Goal: Task Accomplishment & Management: Manage account settings

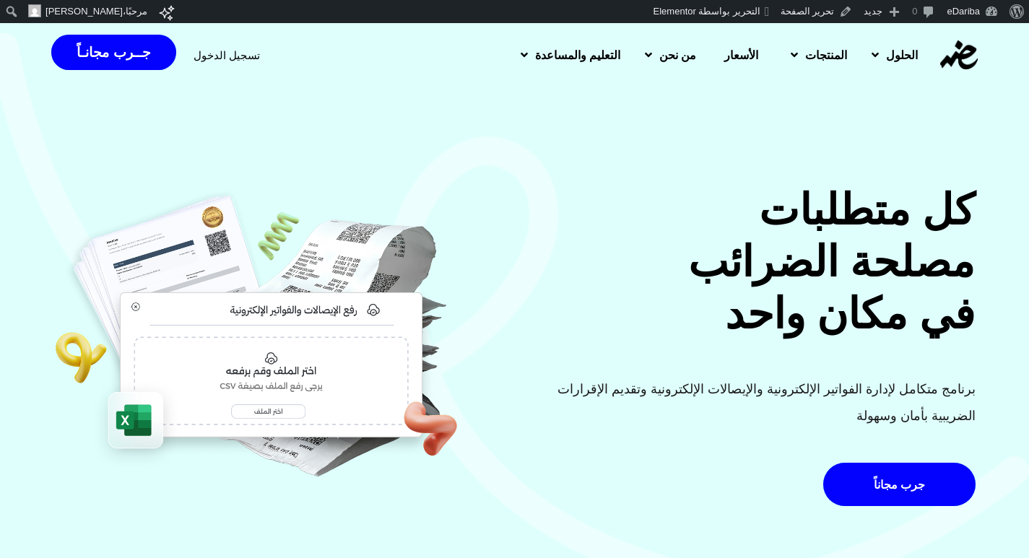
click at [218, 53] on span "تسجيل الدخول" at bounding box center [226, 55] width 66 height 11
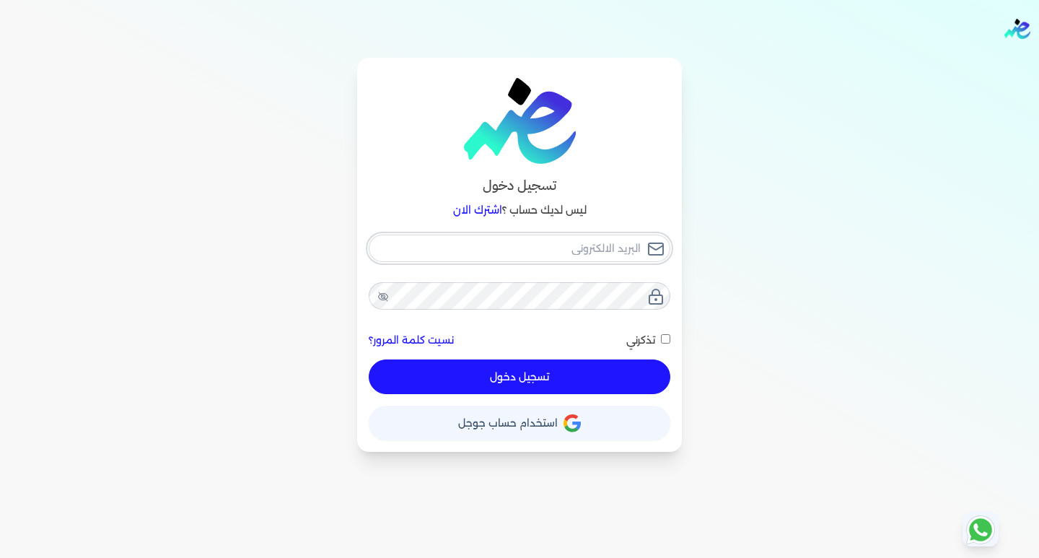
type input "[EMAIL_ADDRESS][DOMAIN_NAME]"
click at [559, 372] on div "hello@ensoulify.com نسيت كلمة المرور؟ تذكرني تسجيل دخول" at bounding box center [520, 315] width 302 height 160
click at [537, 374] on button "تسجيل دخول" at bounding box center [520, 376] width 302 height 35
checkbox input "false"
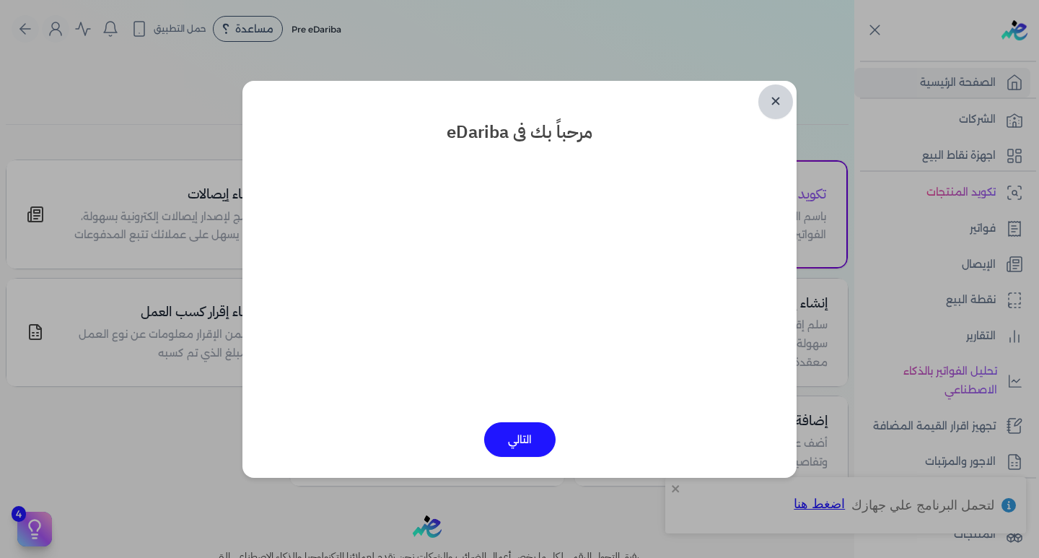
click at [780, 101] on link "✕" at bounding box center [776, 101] width 35 height 35
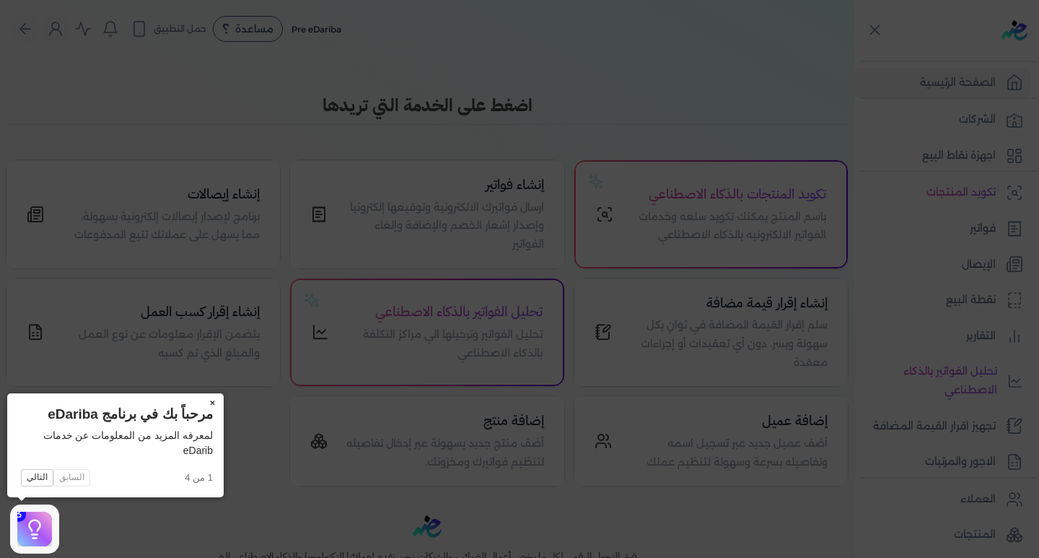
click at [212, 398] on button "×" at bounding box center [212, 403] width 23 height 20
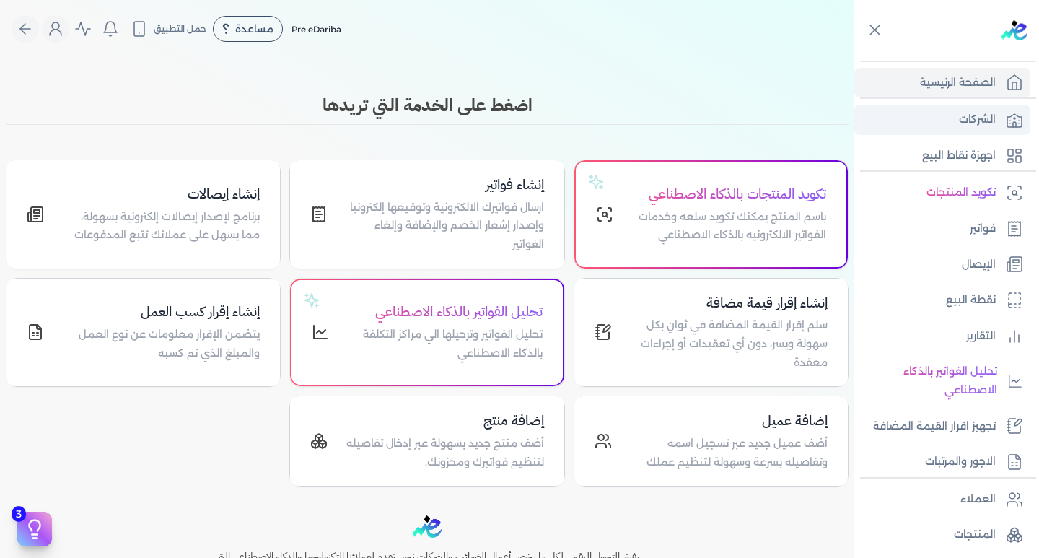
click at [967, 116] on p "الشركات" at bounding box center [977, 119] width 37 height 19
click at [500, 193] on h4 "إنشاء فواتير" at bounding box center [444, 185] width 199 height 21
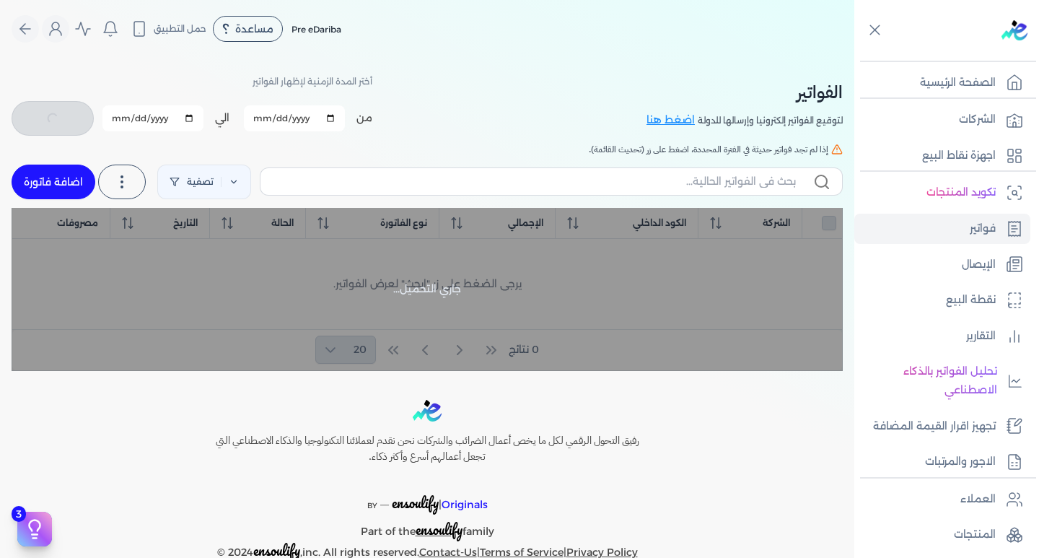
checkbox input "false"
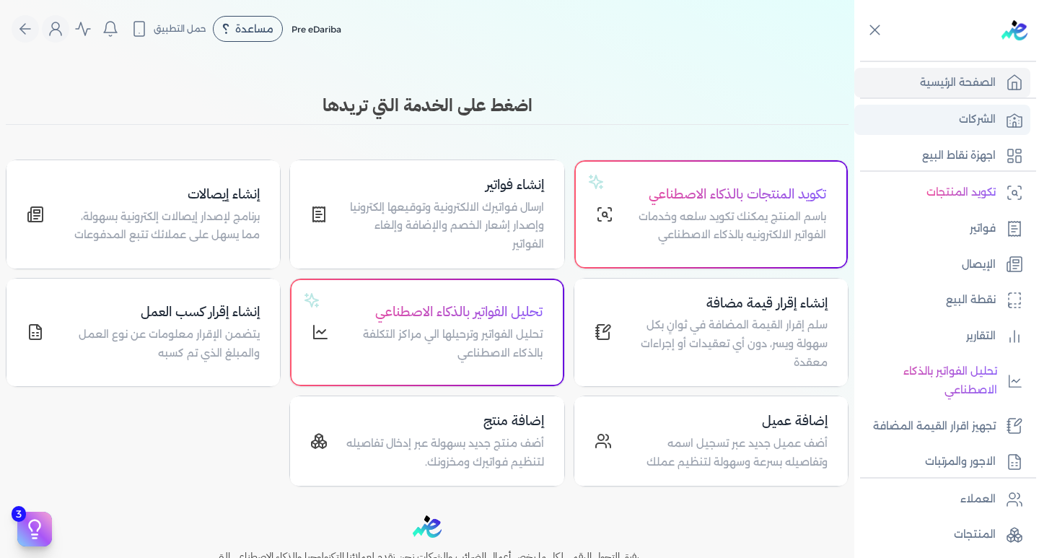
click at [978, 123] on p "الشركات" at bounding box center [977, 119] width 37 height 19
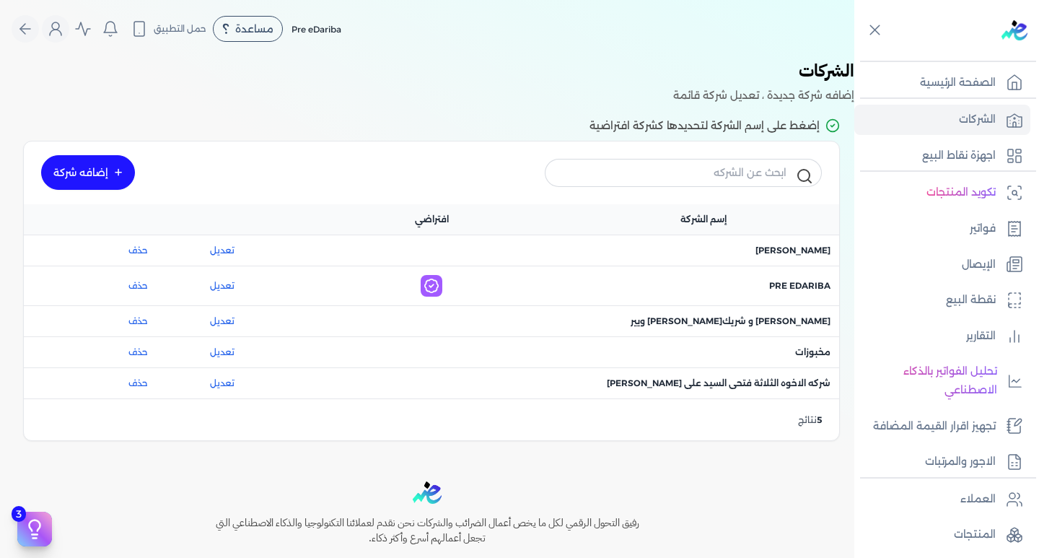
click at [82, 173] on link "إضافه شركة" at bounding box center [88, 172] width 94 height 35
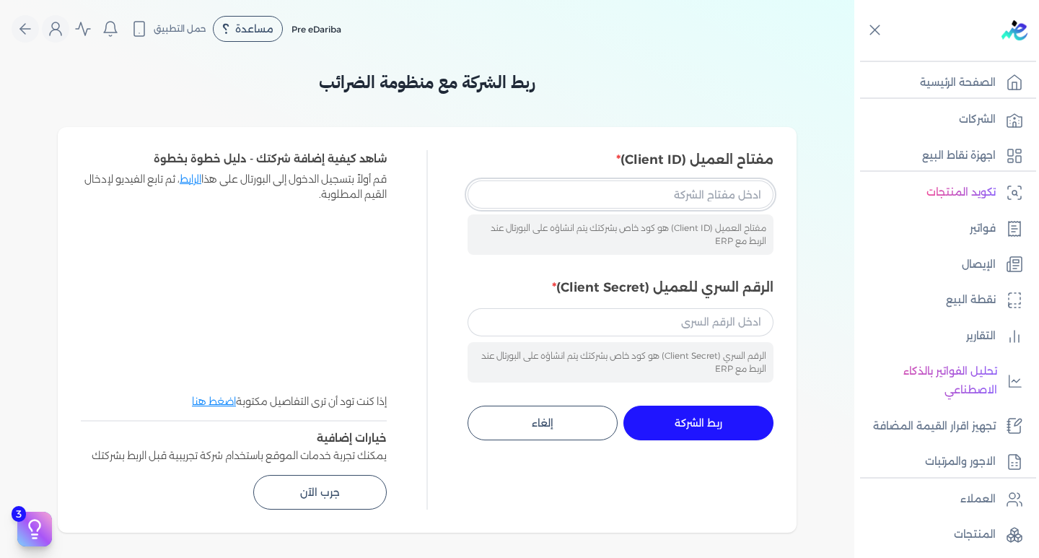
click at [741, 196] on input "مفتاح العميل (Client ID)" at bounding box center [621, 193] width 306 height 27
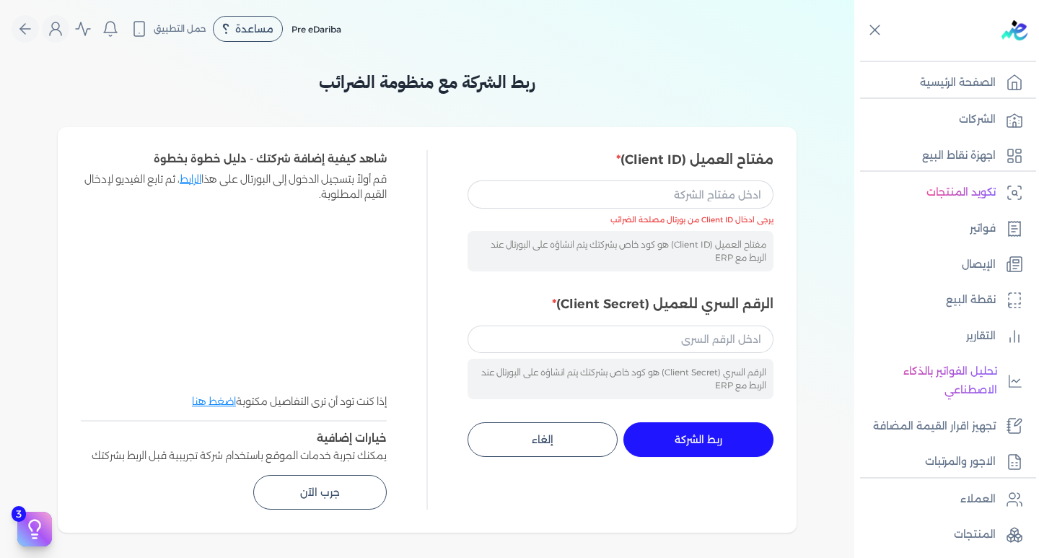
click at [569, 143] on div "مفتاح العميل (Client ID) مفتاح العميل (Client ID) هو كود خاص بشركتك يتم انشاؤه …" at bounding box center [427, 330] width 739 height 406
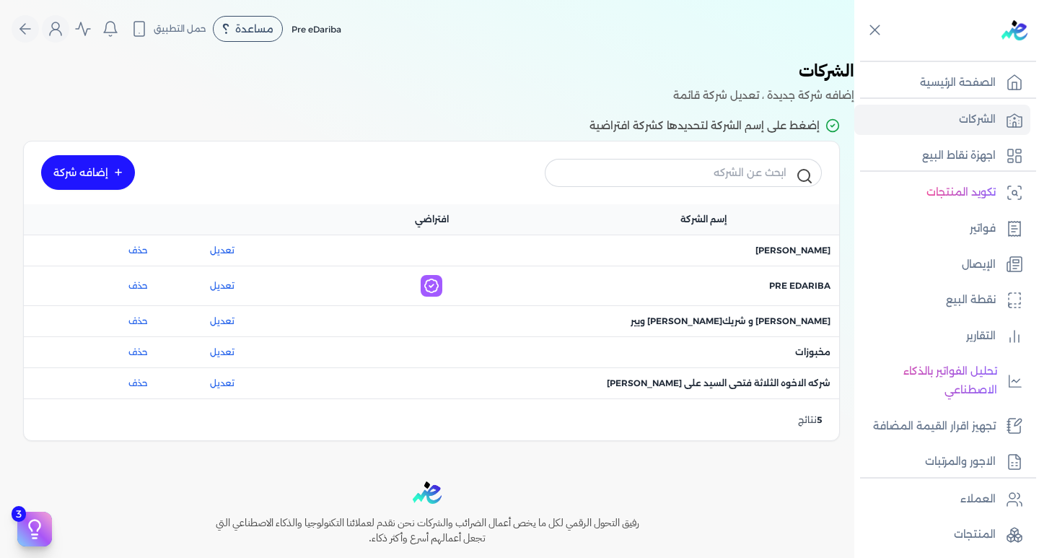
click at [101, 178] on link "إضافه شركة" at bounding box center [88, 172] width 94 height 35
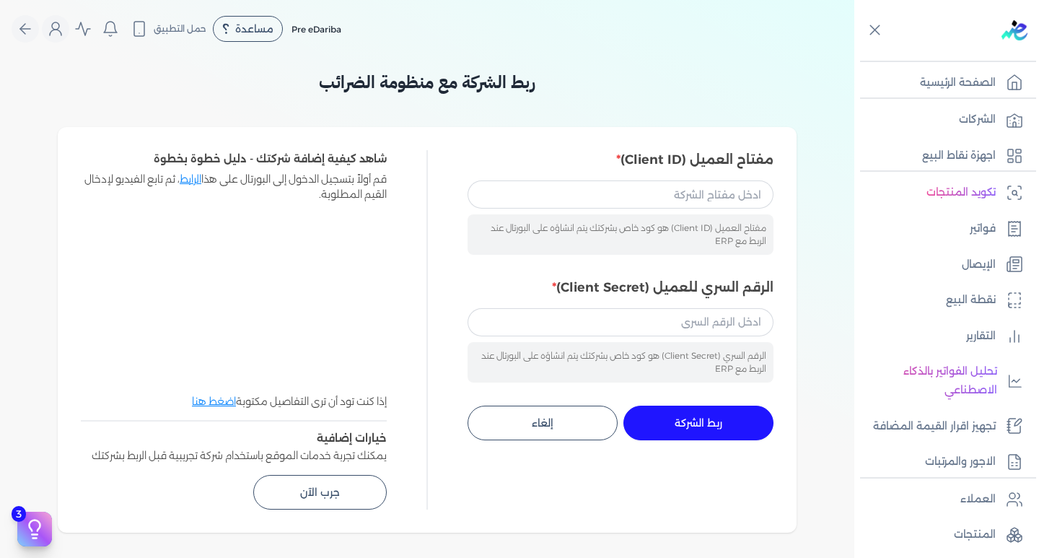
click at [189, 180] on link "الرابط" at bounding box center [191, 179] width 22 height 13
click at [997, 110] on link "الشركات" at bounding box center [943, 120] width 176 height 30
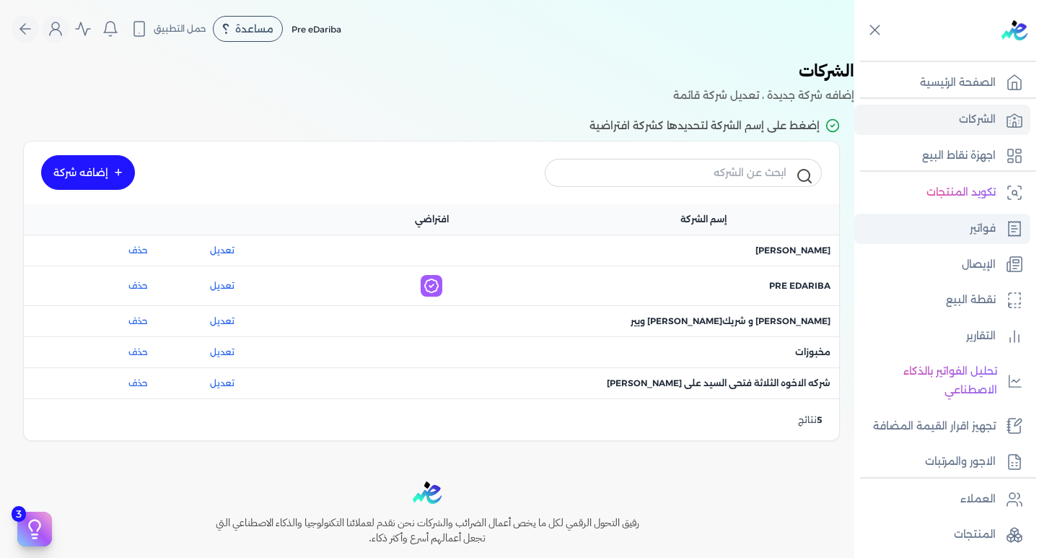
click at [988, 226] on p "فواتير" at bounding box center [983, 228] width 26 height 19
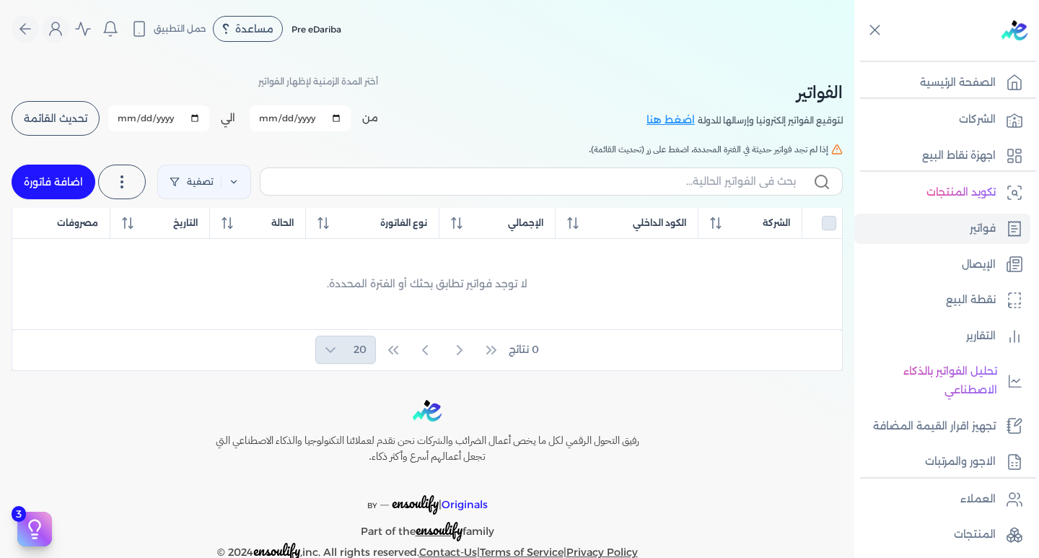
click at [32, 186] on link "اضافة فاتورة" at bounding box center [54, 182] width 84 height 35
select select "EGP"
select select "B"
select select "EGS"
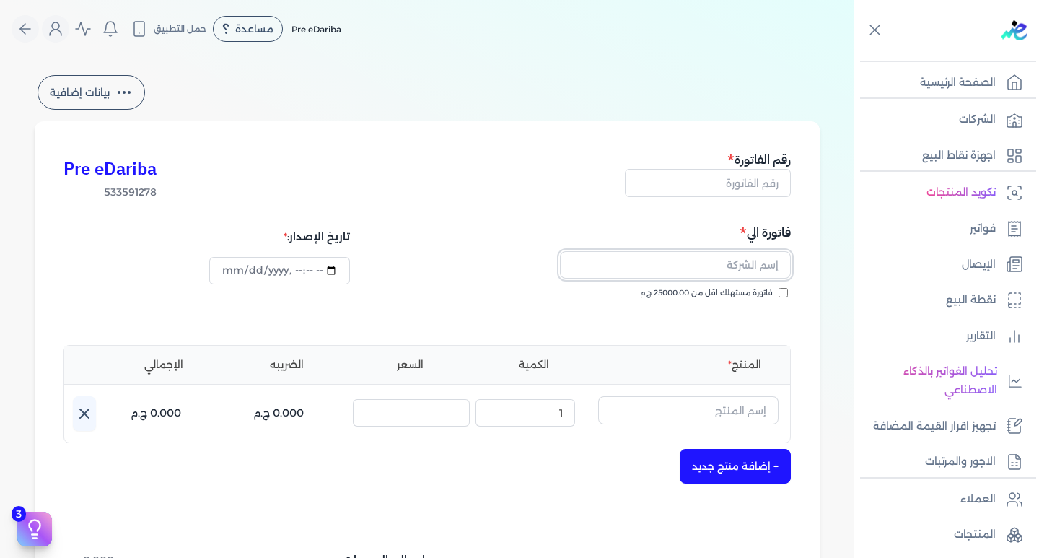
click at [748, 268] on input "text" at bounding box center [675, 264] width 231 height 27
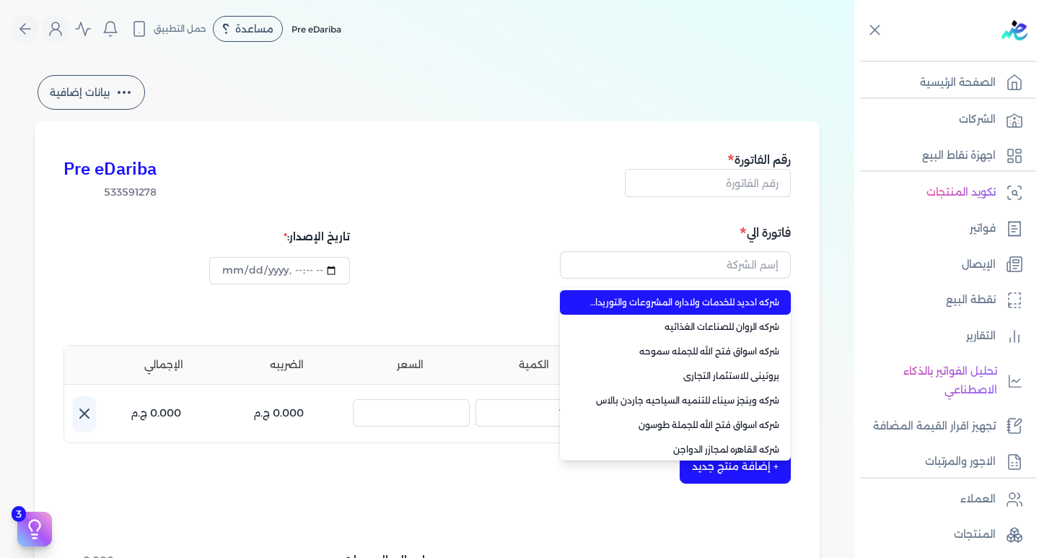
type input "شركه ادديد للخدمات ولاداره المشروعات والتوريدات العموم"
click at [619, 223] on h5 "فاتورة الي" at bounding box center [611, 232] width 359 height 19
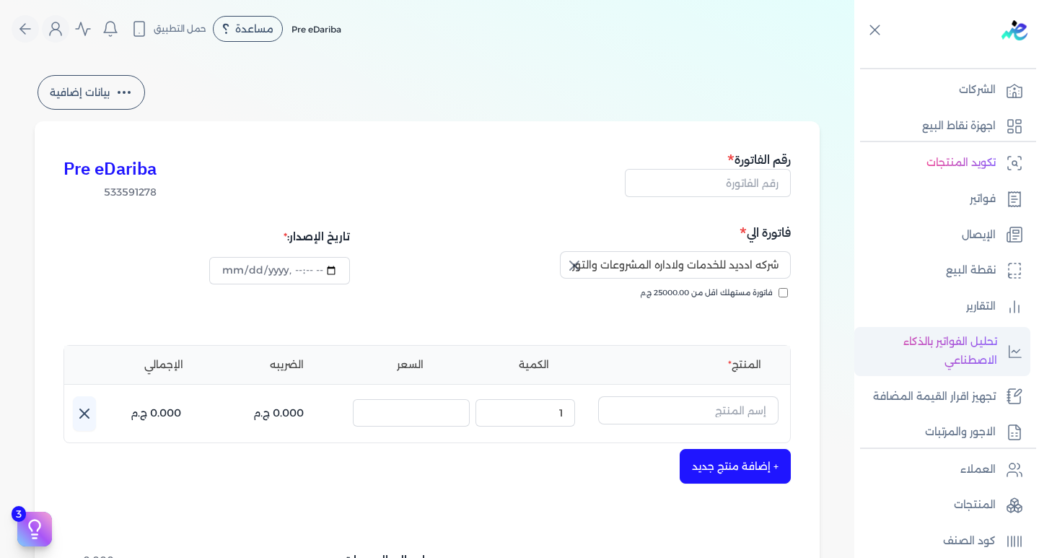
scroll to position [72, 0]
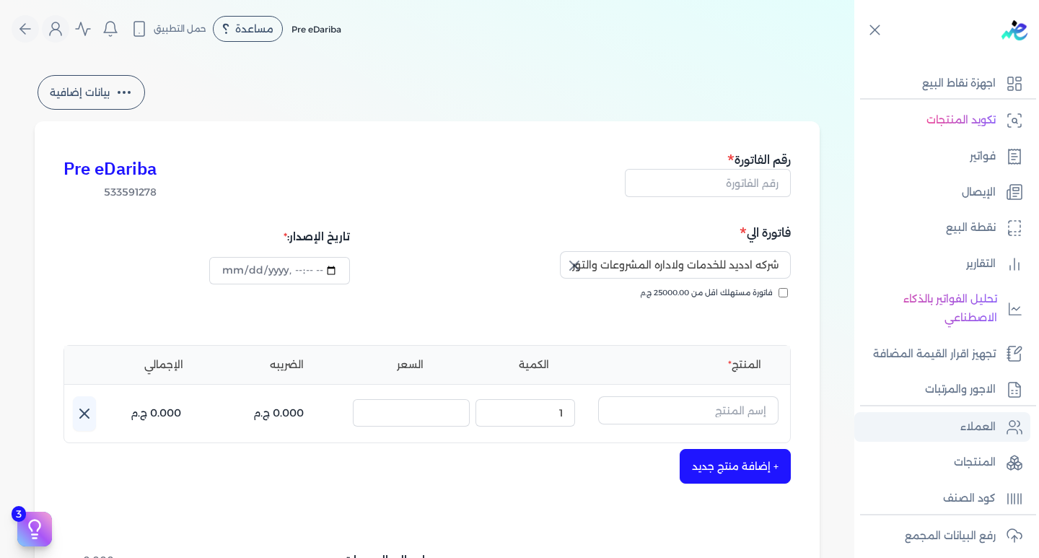
click at [981, 440] on link "العملاء" at bounding box center [943, 427] width 176 height 30
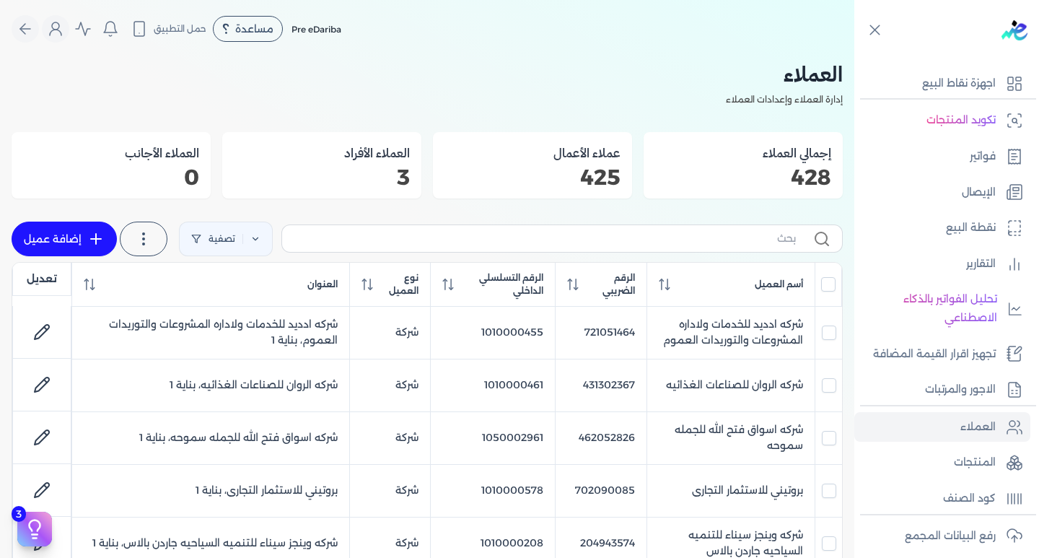
click at [86, 233] on link "إضافة عميل" at bounding box center [64, 239] width 105 height 35
select select "B"
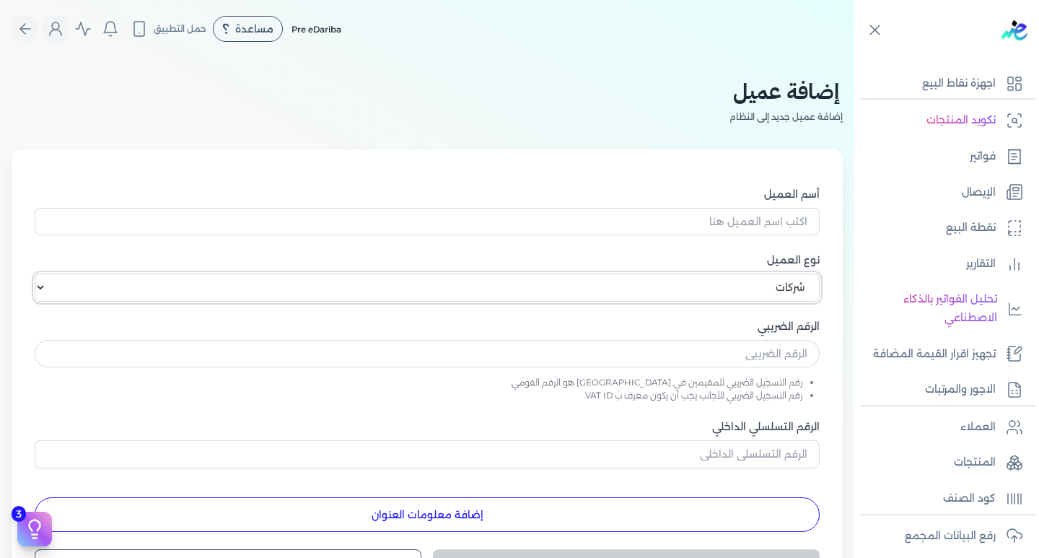
click at [754, 295] on select "اختر نوع العميل شركات أفراد أجنبي" at bounding box center [427, 287] width 785 height 27
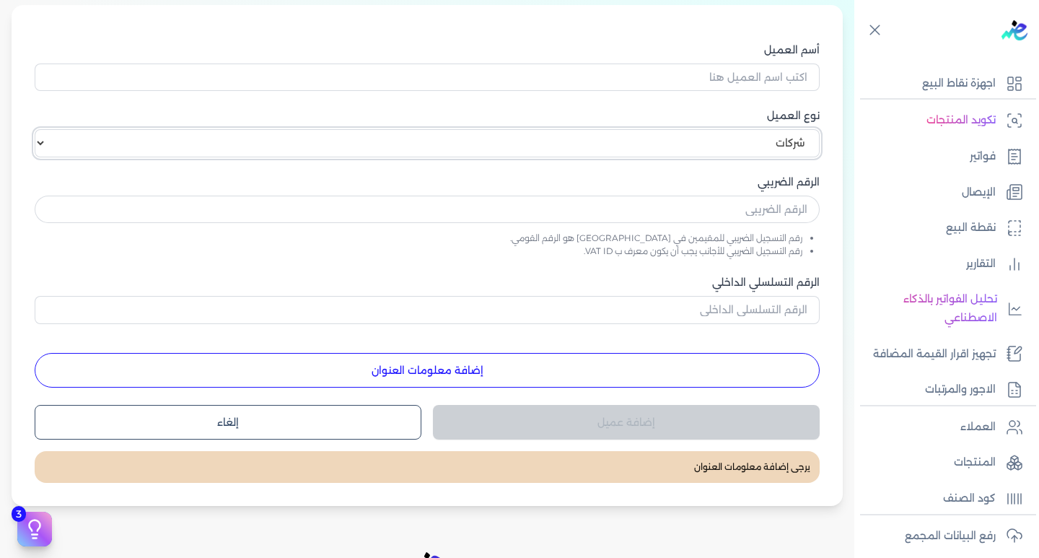
scroll to position [217, 0]
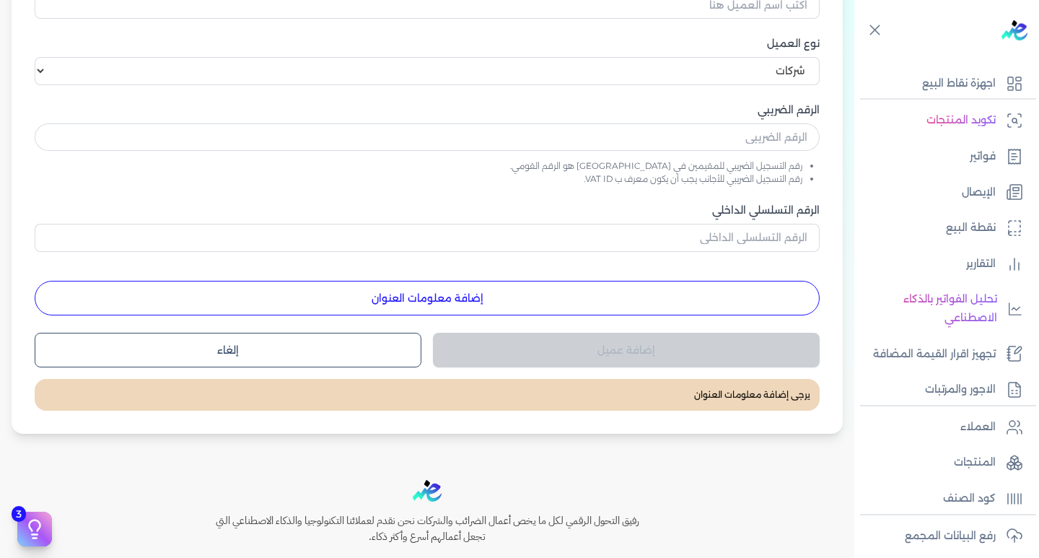
click at [421, 289] on button "إضافة معلومات العنوان" at bounding box center [427, 298] width 785 height 35
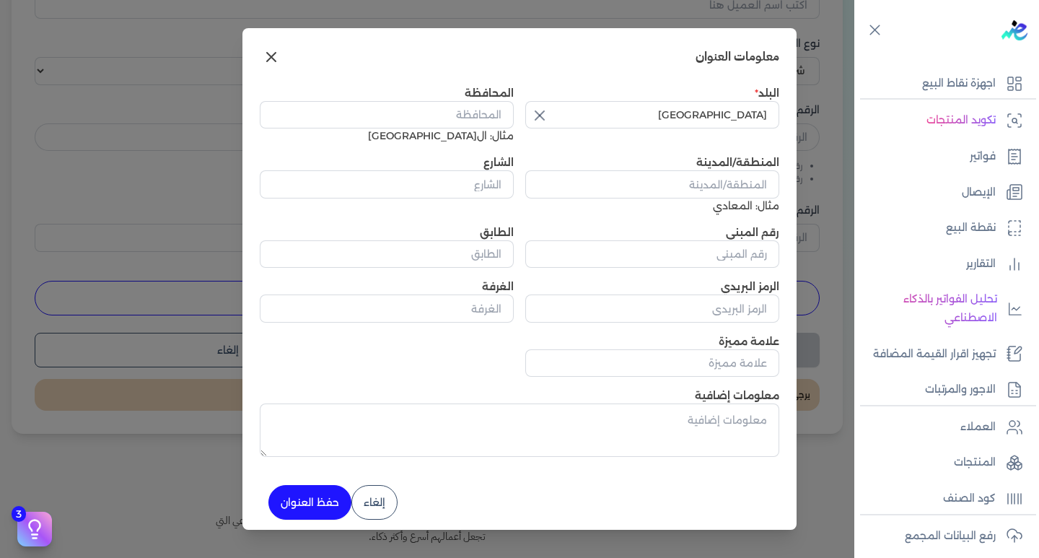
click at [276, 58] on icon at bounding box center [271, 57] width 9 height 9
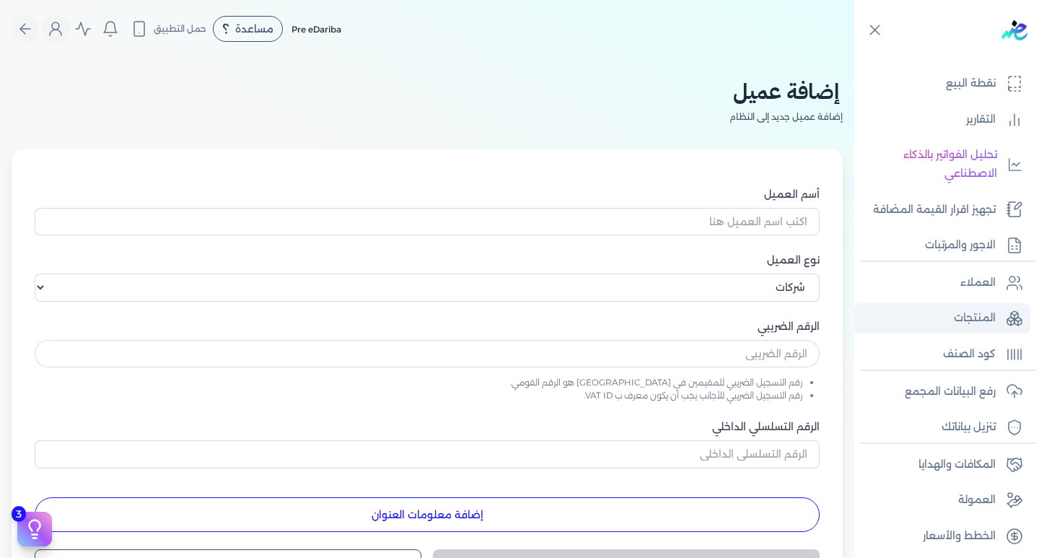
click at [980, 318] on p "المنتجات" at bounding box center [975, 318] width 42 height 19
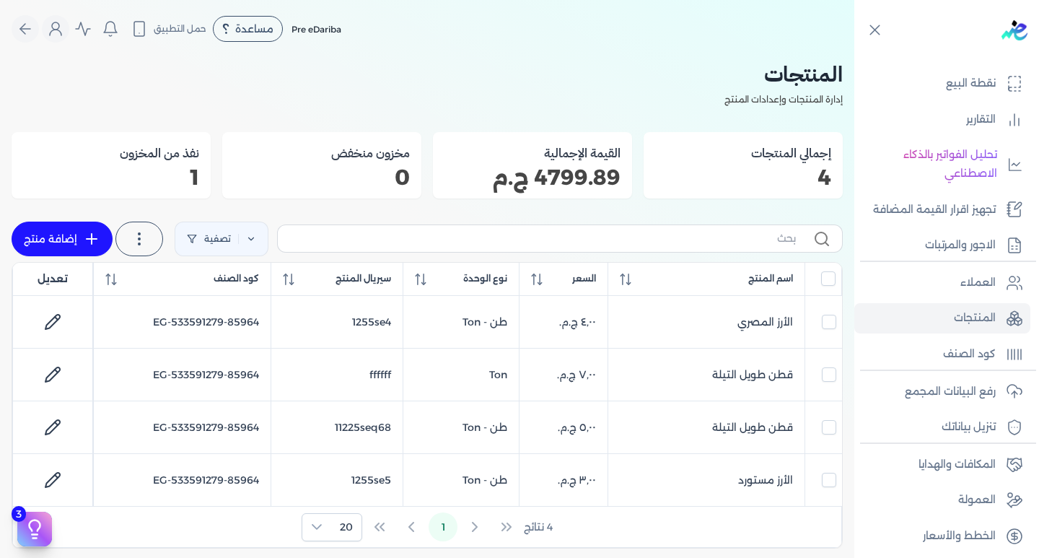
click at [56, 232] on link "إضافة منتج" at bounding box center [62, 239] width 101 height 35
select select "EGS"
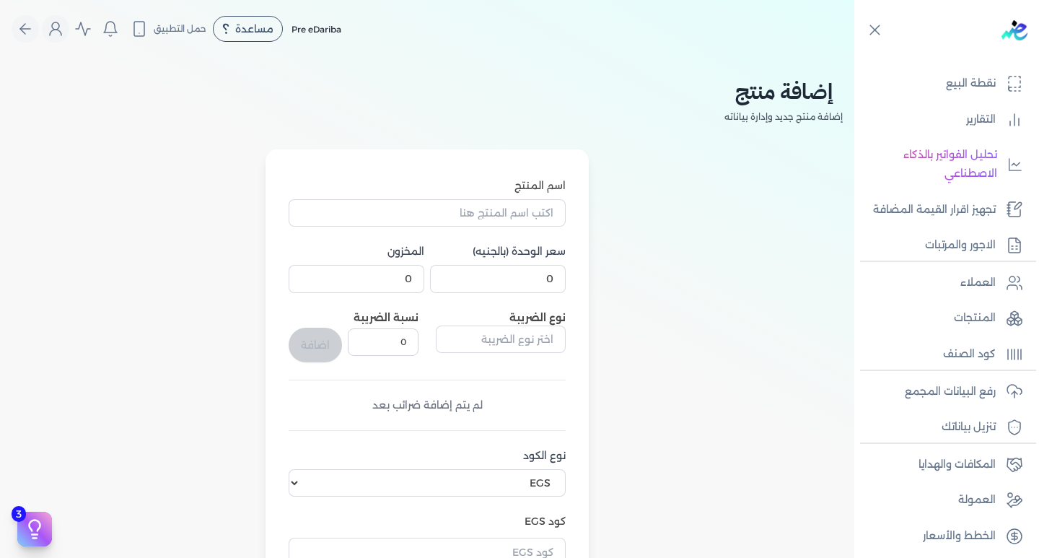
scroll to position [72, 0]
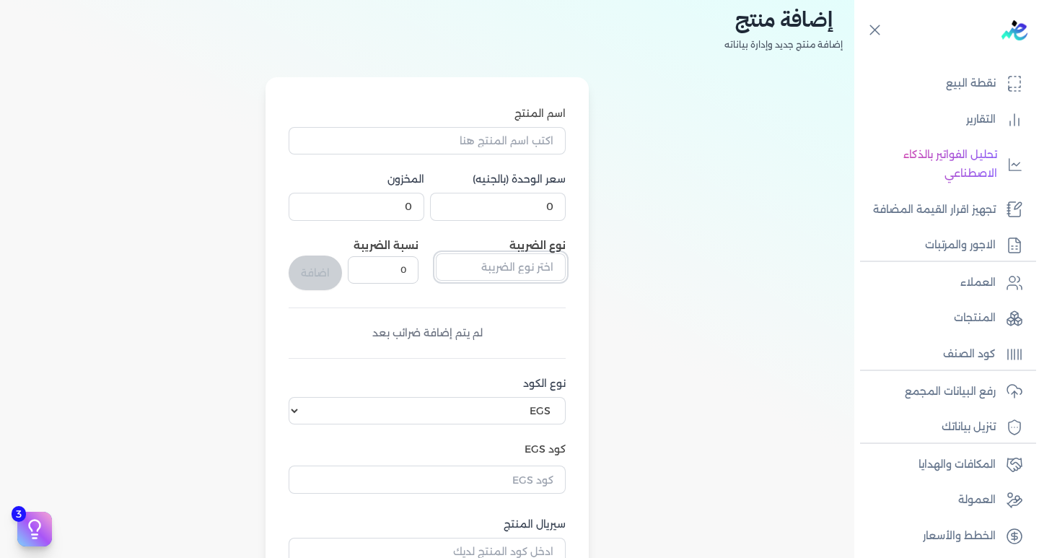
click at [500, 269] on input "text" at bounding box center [501, 266] width 130 height 27
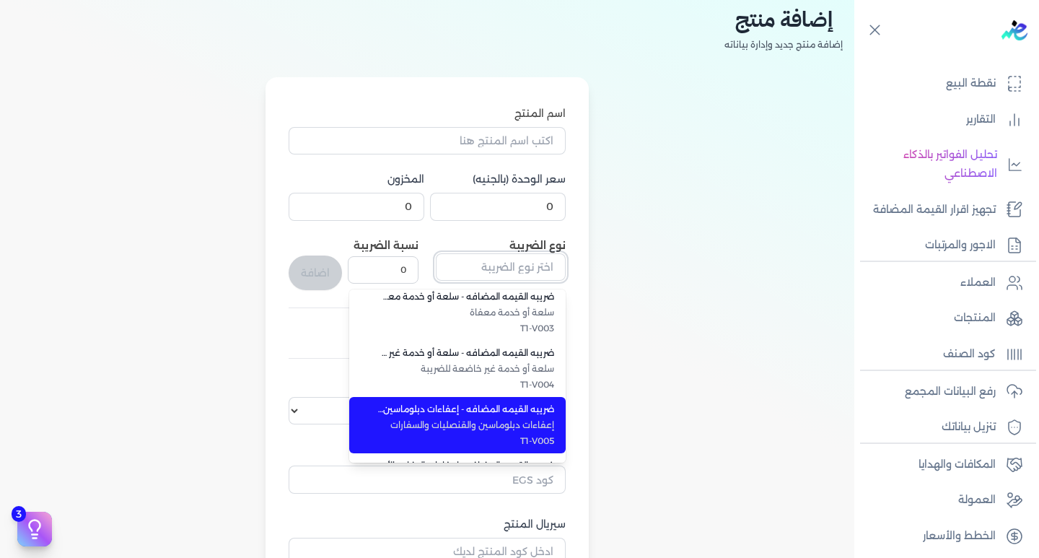
scroll to position [144, 0]
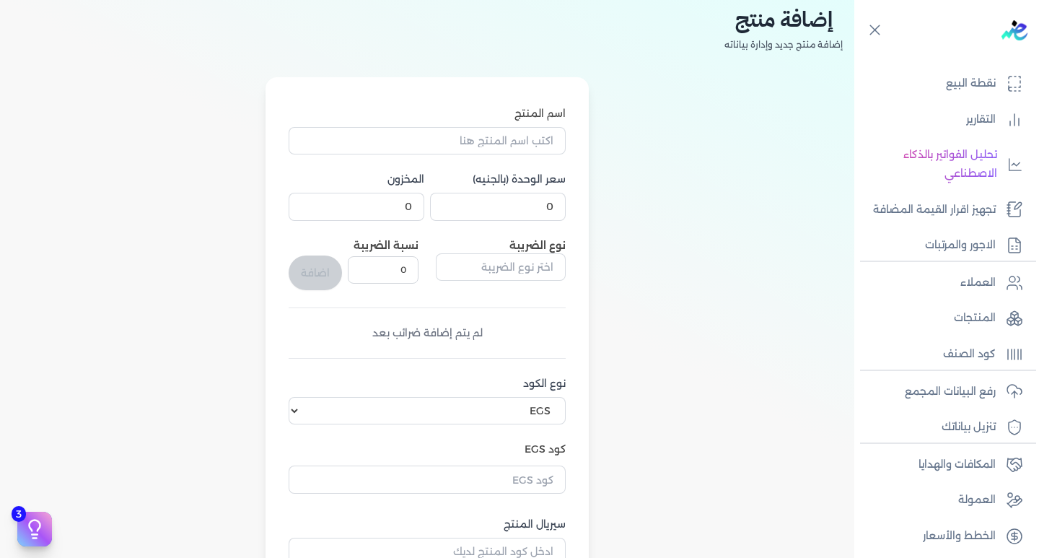
click at [606, 297] on div "اسم المنتج سعر الوحدة (بالجنيه) 0 المخزون 0 نوع الضريبة ضريبه القيمه المضافه - …" at bounding box center [428, 386] width 832 height 619
click at [360, 279] on input "0" at bounding box center [383, 269] width 71 height 27
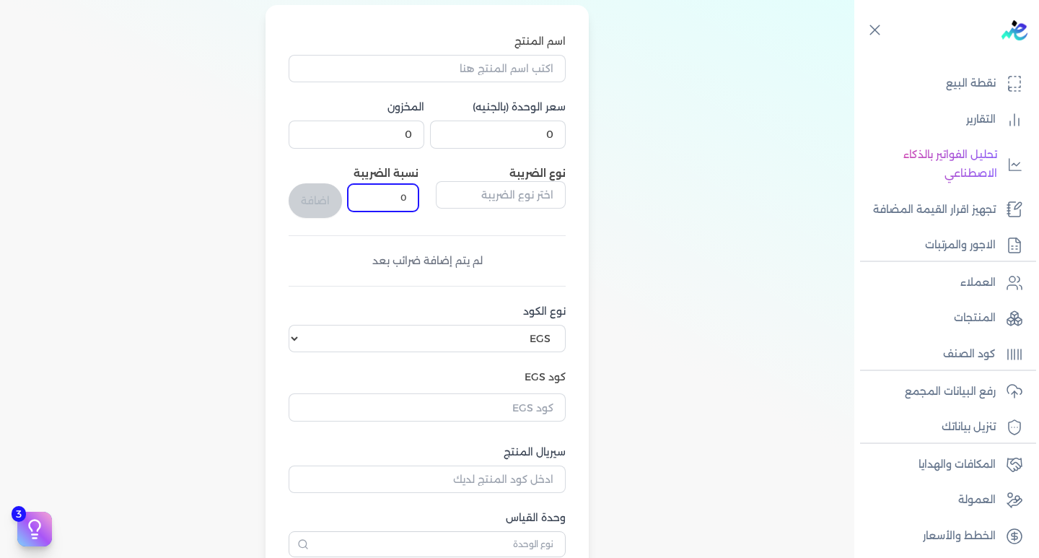
scroll to position [217, 0]
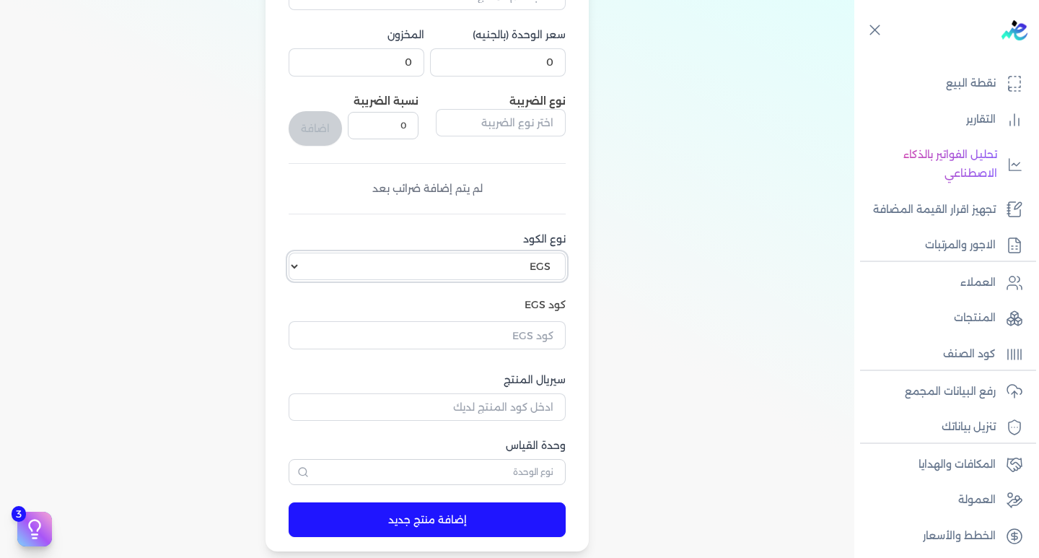
click at [295, 270] on select "اختر نوع الكود EGS GS1" at bounding box center [427, 266] width 277 height 27
click at [611, 222] on div "اسم المنتج سعر الوحدة (بالجنيه) 0 المخزون 0 نوع الضريبة نسبة الضريبة 0 اضافة لم…" at bounding box center [428, 242] width 832 height 619
click at [295, 266] on select "اختر نوع الكود EGS GS1" at bounding box center [427, 266] width 277 height 27
click at [596, 258] on div "اسم المنتج سعر الوحدة (بالجنيه) 0 المخزون 0 نوع الضريبة نسبة الضريبة 0 اضافة لم…" at bounding box center [428, 242] width 832 height 619
click at [298, 271] on select "اختر نوع الكود EGS GS1" at bounding box center [427, 266] width 277 height 27
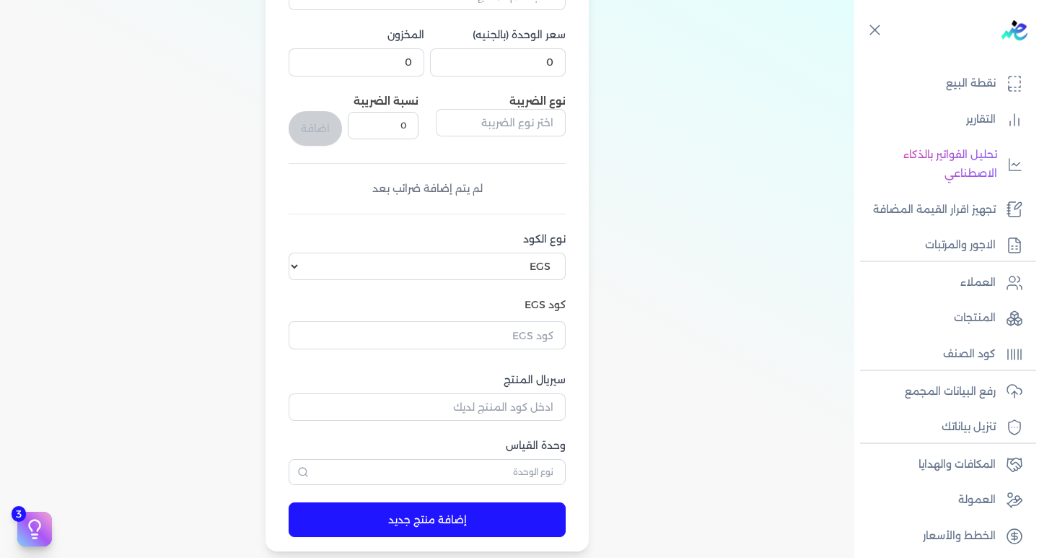
click at [616, 260] on div "اسم المنتج سعر الوحدة (بالجنيه) 0 المخزون 0 نوع الضريبة نسبة الضريبة 0 اضافة لم…" at bounding box center [428, 242] width 832 height 619
click at [299, 261] on select "اختر نوع الكود EGS GS1" at bounding box center [427, 266] width 277 height 27
click at [653, 248] on div "اسم المنتج سعر الوحدة (بالجنيه) 0 المخزون 0 نوع الضريبة نسبة الضريبة 0 اضافة لم…" at bounding box center [428, 242] width 832 height 619
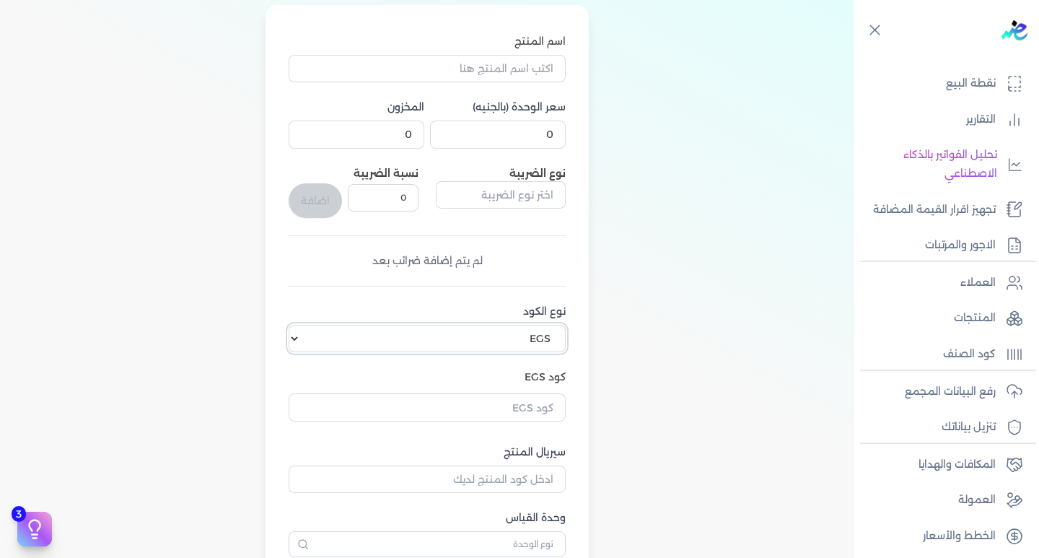
click at [490, 349] on select "اختر نوع الكود EGS GS1" at bounding box center [427, 338] width 277 height 27
click at [289, 342] on form "اسم المنتج سعر الوحدة (بالجنيه) 0 المخزون 0 نوع الضريبة نسبة الضريبة 0 اضافة لم…" at bounding box center [427, 314] width 306 height 619
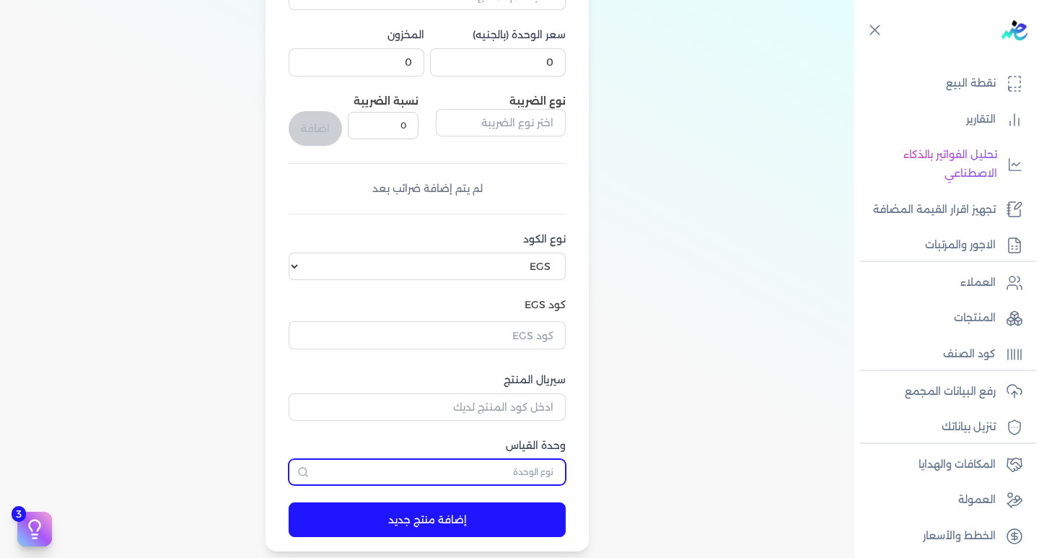
click at [540, 470] on input "text" at bounding box center [427, 472] width 277 height 26
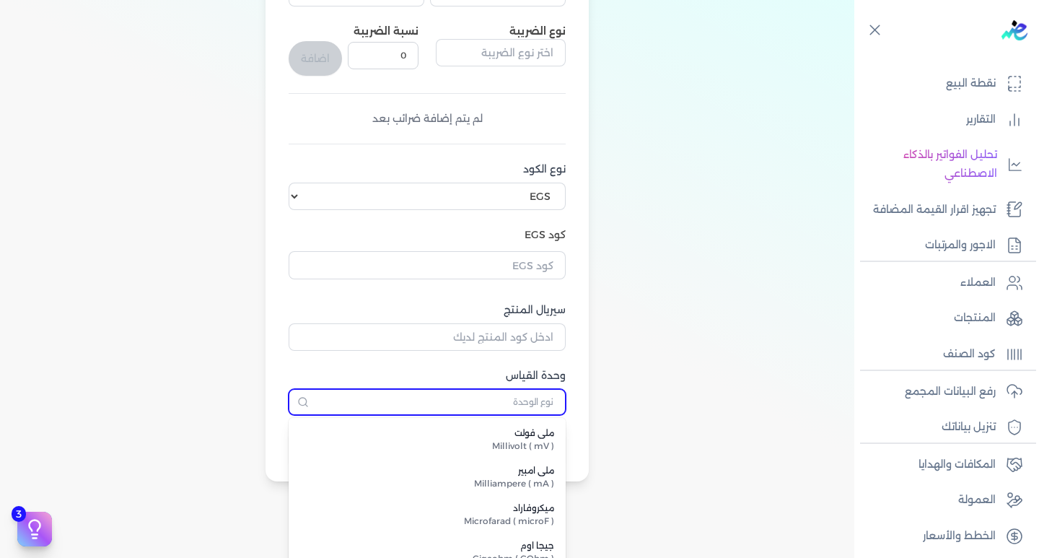
scroll to position [361, 0]
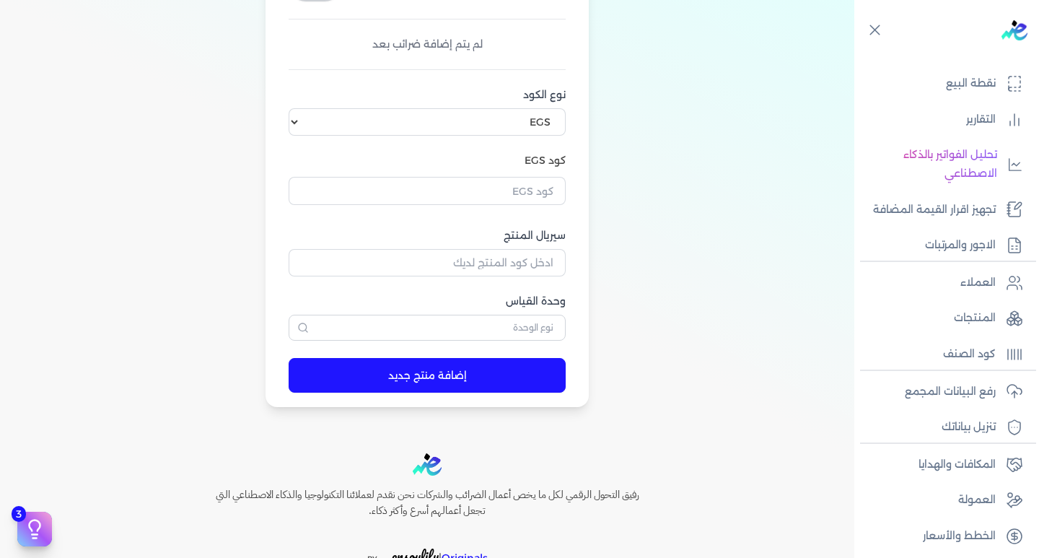
click at [610, 310] on div "اسم المنتج سعر الوحدة (بالجنيه) 0 المخزون 0 نوع الضريبة نسبة الضريبة 0 اضافة لم…" at bounding box center [428, 97] width 832 height 619
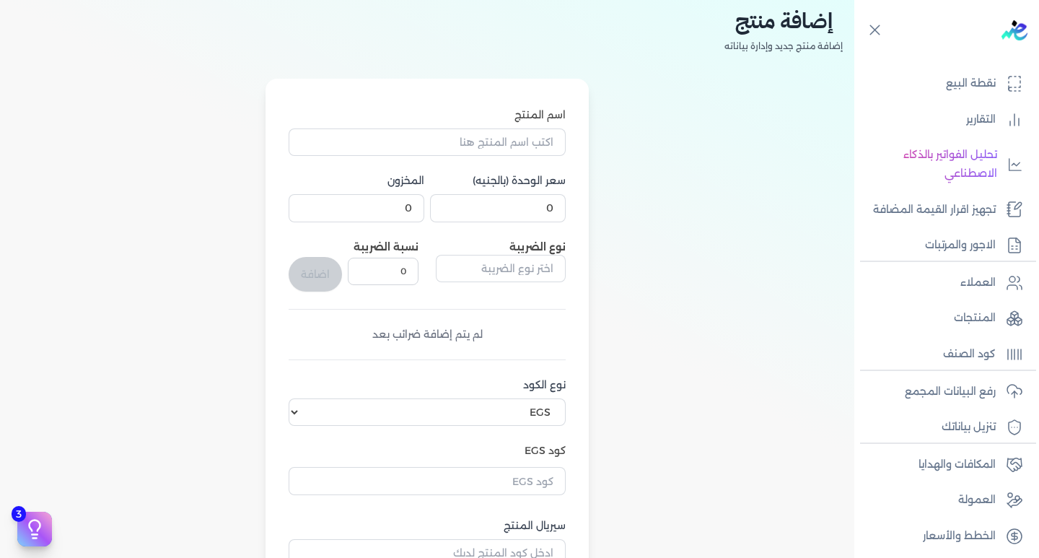
scroll to position [0, 0]
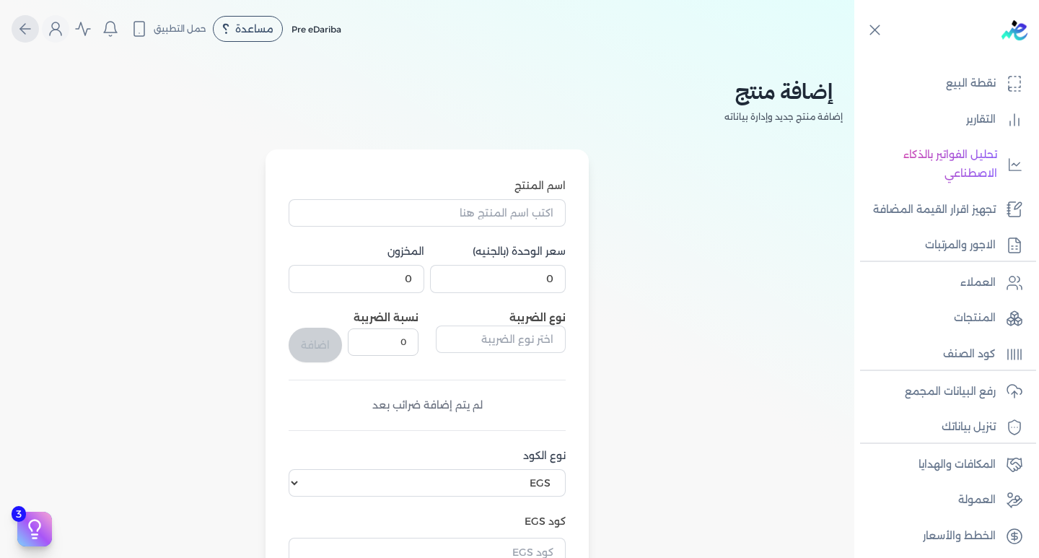
click at [32, 25] on icon "Global" at bounding box center [25, 28] width 17 height 17
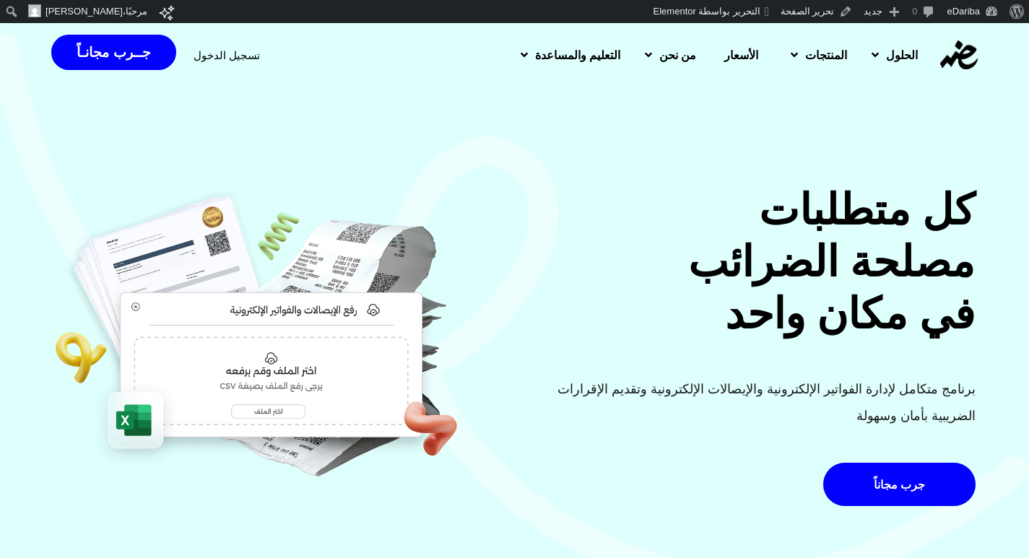
click at [733, 51] on span "الأسعار" at bounding box center [741, 54] width 34 height 17
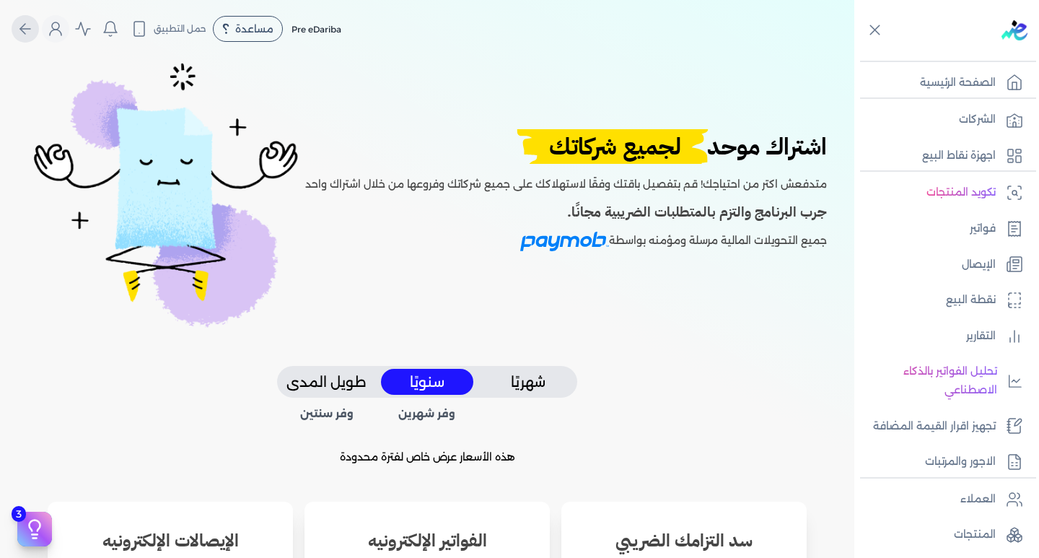
click at [32, 30] on icon "Global" at bounding box center [25, 28] width 17 height 17
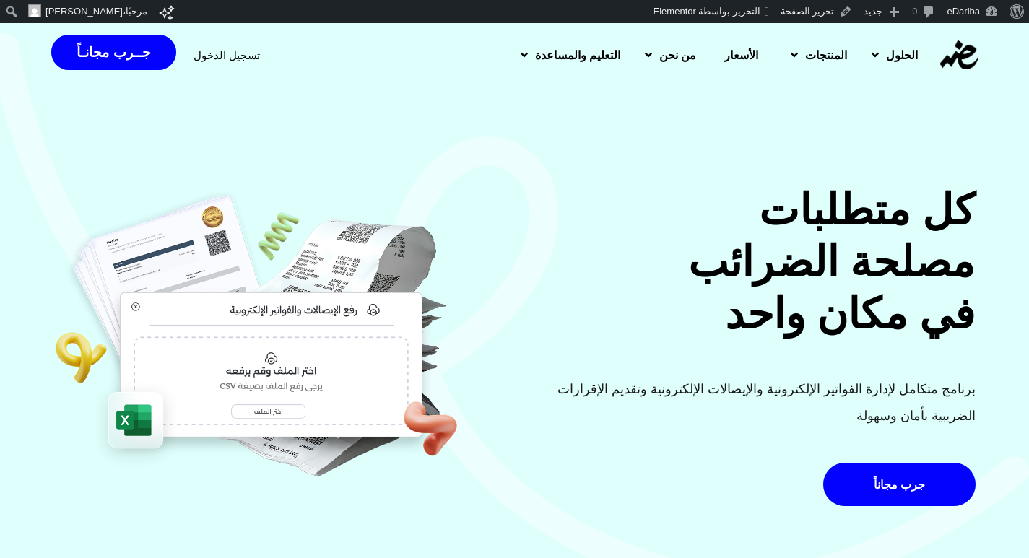
click at [237, 51] on span "تسجيل الدخول" at bounding box center [226, 55] width 66 height 11
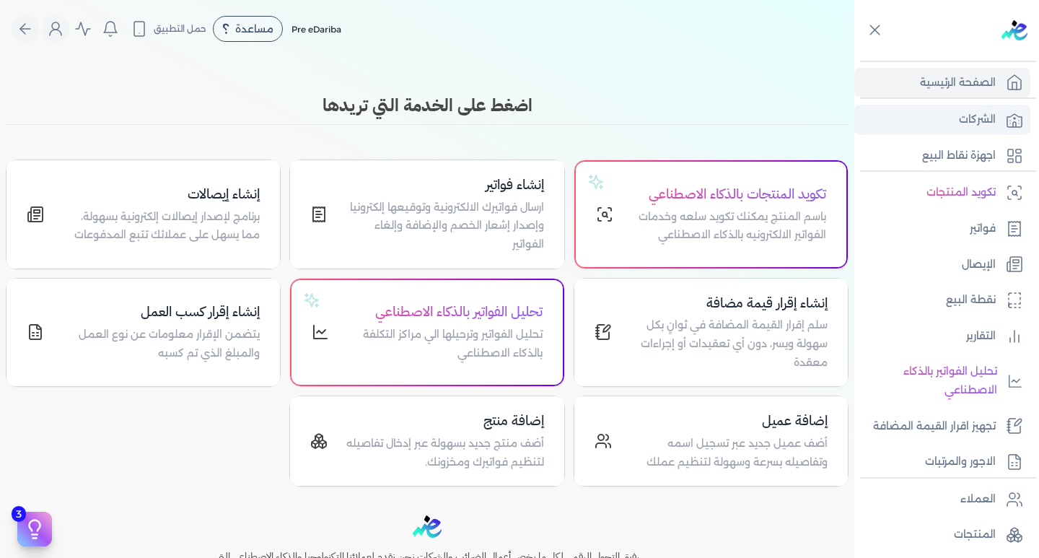
click at [914, 115] on link "الشركات" at bounding box center [943, 120] width 176 height 30
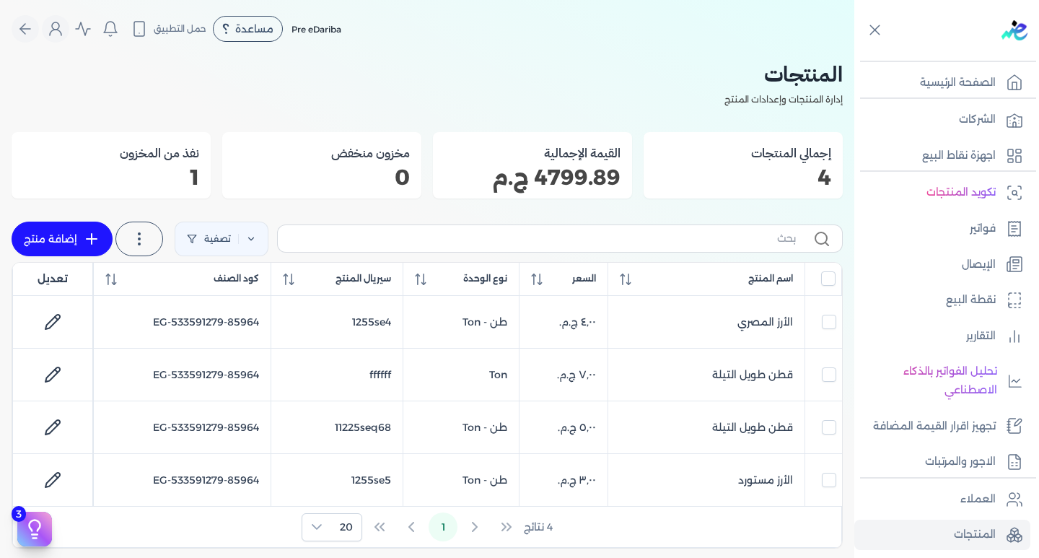
scroll to position [217, 0]
